Goal: Transaction & Acquisition: Purchase product/service

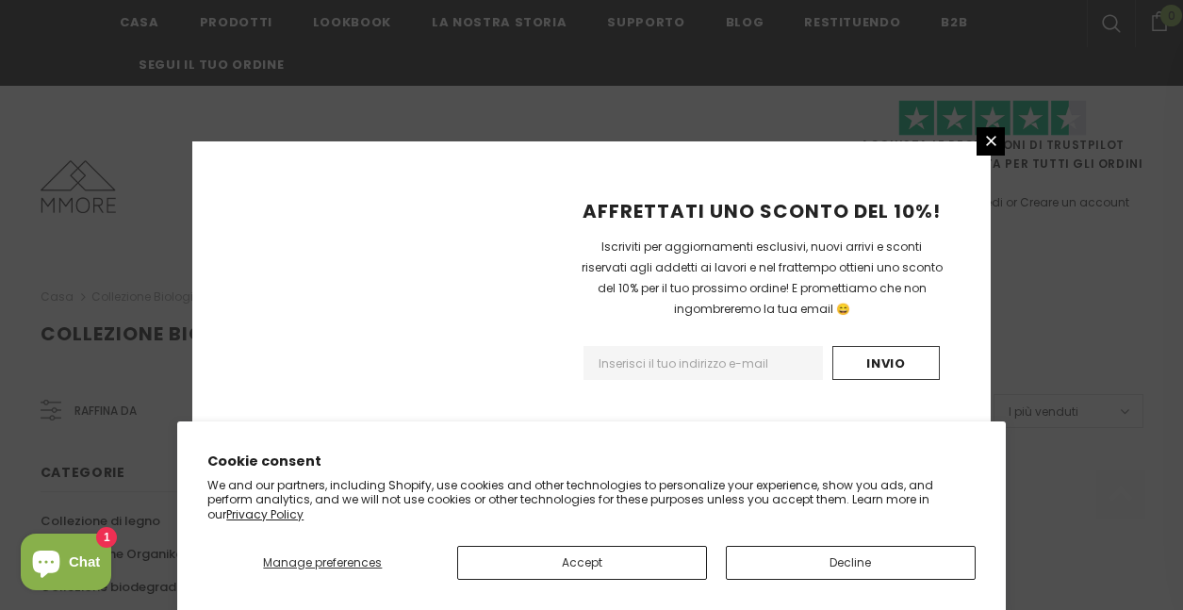
scroll to position [1361, 0]
